Goal: Transaction & Acquisition: Purchase product/service

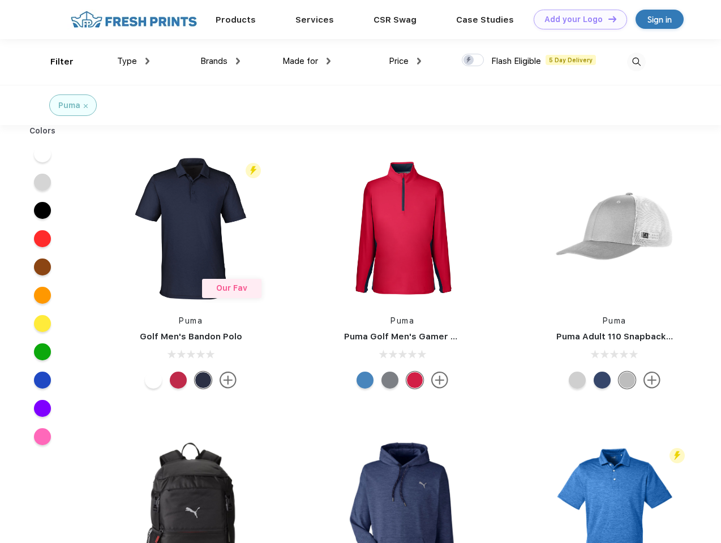
click at [576, 19] on link "Add your Logo Design Tool" at bounding box center [580, 20] width 93 height 20
click at [0, 0] on div "Design Tool" at bounding box center [0, 0] width 0 height 0
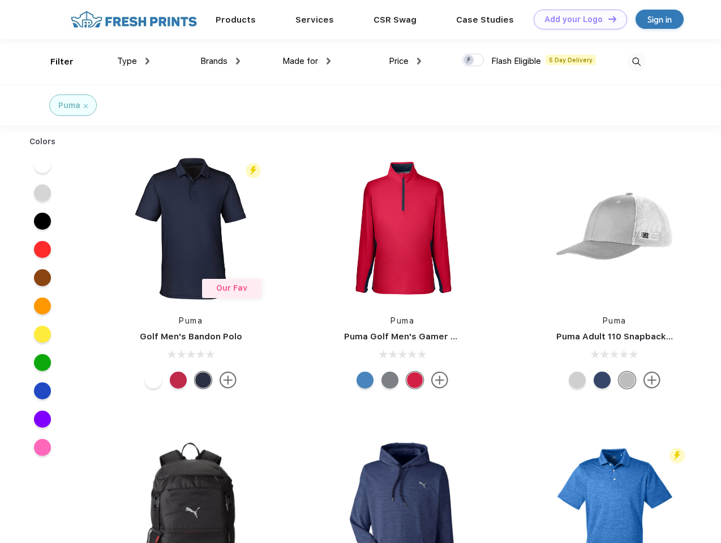
click at [607, 19] on link "Add your Logo Design Tool" at bounding box center [580, 20] width 93 height 20
click at [54, 62] on div "Filter" at bounding box center [61, 61] width 23 height 13
click at [134, 61] on span "Type" at bounding box center [127, 61] width 20 height 10
click at [220, 61] on span "Brands" at bounding box center [213, 61] width 27 height 10
click at [307, 61] on span "Made for" at bounding box center [300, 61] width 36 height 10
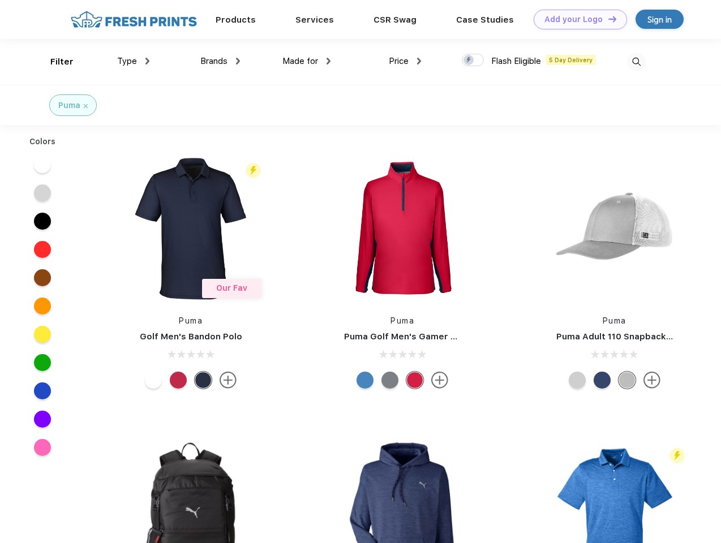
click at [405, 61] on span "Price" at bounding box center [399, 61] width 20 height 10
click at [473, 61] on div at bounding box center [473, 60] width 22 height 12
click at [469, 61] on input "checkbox" at bounding box center [465, 56] width 7 height 7
click at [636, 62] on img at bounding box center [636, 62] width 19 height 19
